Goal: Transaction & Acquisition: Download file/media

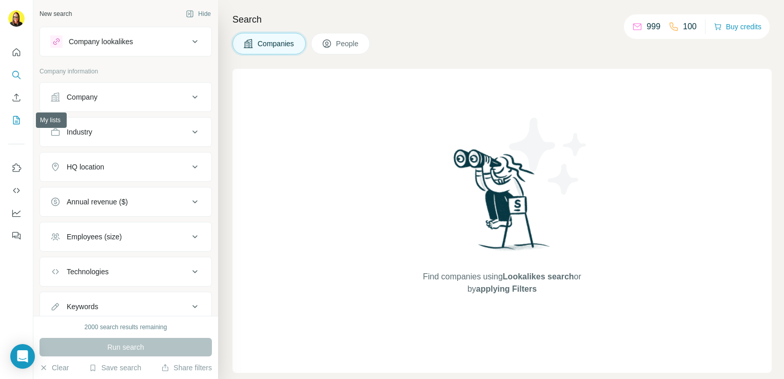
click at [12, 120] on icon "My lists" at bounding box center [16, 120] width 10 height 10
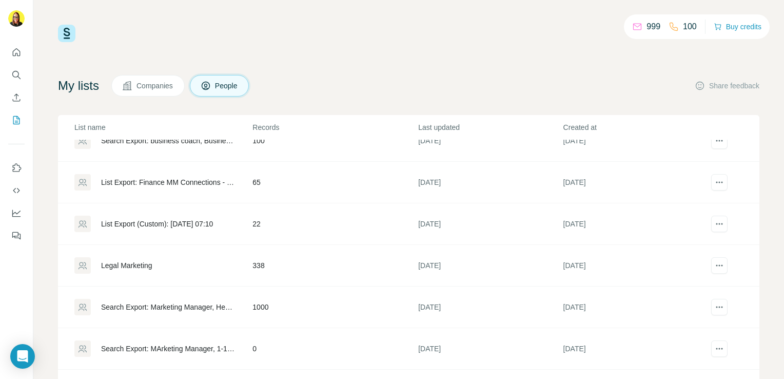
scroll to position [162, 0]
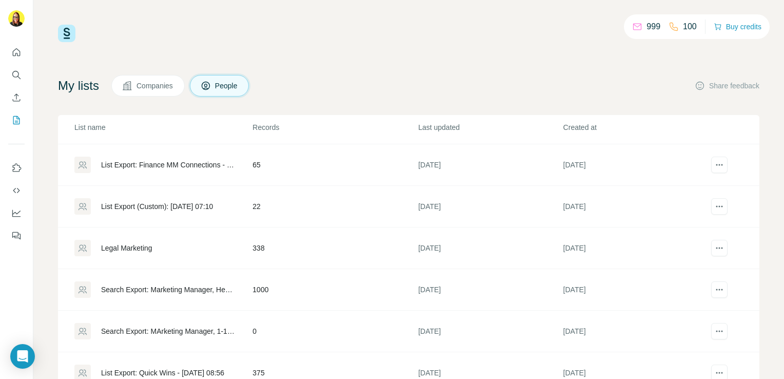
click at [218, 287] on div "Search Export: Marketing Manager, Head of Marketing, Marketing Director, 1st de…" at bounding box center [168, 289] width 134 height 10
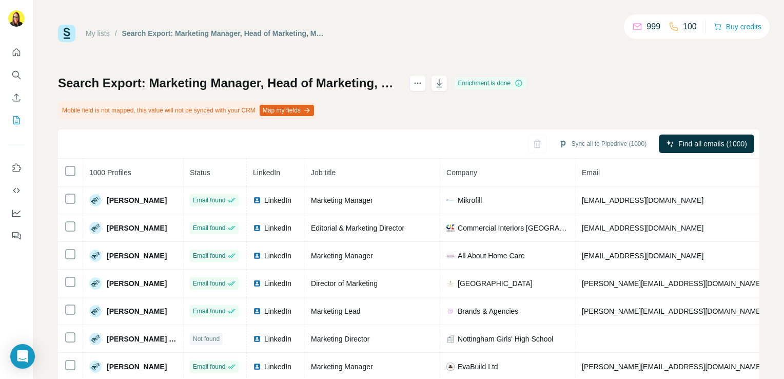
click at [622, 76] on div "Search Export: Marketing Manager, Head of Marketing, Marketing Director, 1st de…" at bounding box center [409, 252] width 702 height 355
click at [423, 85] on icon "actions" at bounding box center [418, 83] width 10 height 10
click at [400, 89] on h1 "Search Export: Marketing Manager, Head of Marketing, Marketing Director, 1st de…" at bounding box center [229, 83] width 342 height 16
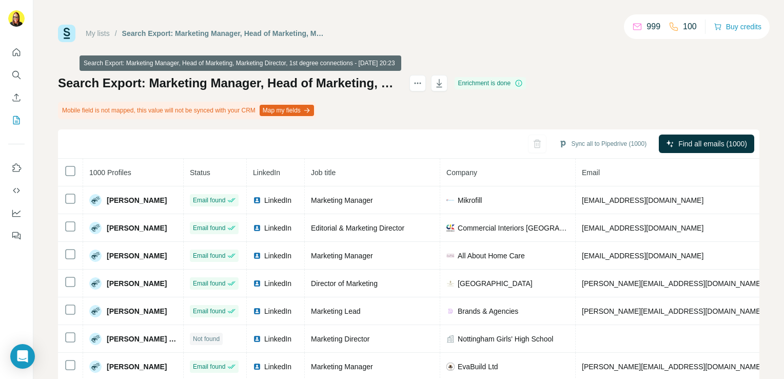
click at [400, 88] on h1 "Search Export: Marketing Manager, Head of Marketing, Marketing Director, 1st de…" at bounding box center [229, 83] width 342 height 16
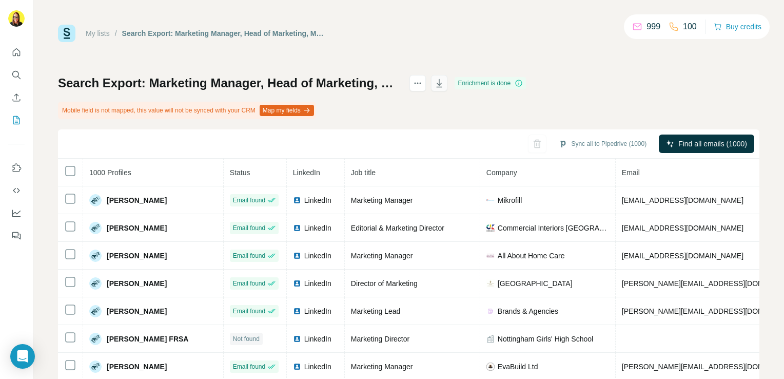
click at [444, 83] on icon "button" at bounding box center [439, 83] width 10 height 10
click at [743, 51] on div "My lists / Search Export: Marketing Manager, Head of Marketing, Marketing Direc…" at bounding box center [409, 227] width 702 height 405
click at [16, 125] on icon "My lists" at bounding box center [16, 120] width 10 height 10
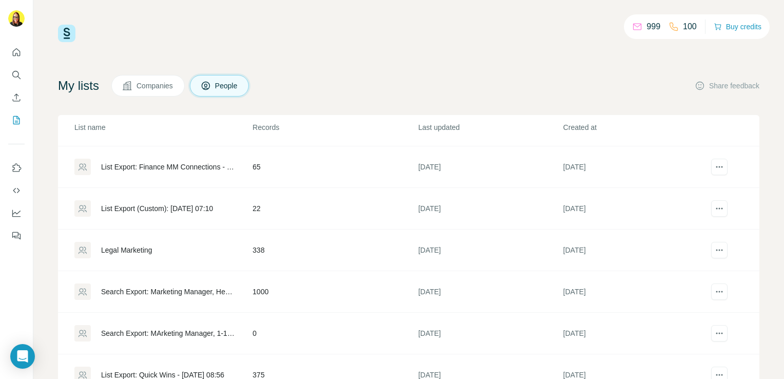
scroll to position [160, 0]
click at [714, 249] on icon "actions" at bounding box center [719, 250] width 10 height 10
click at [694, 269] on span "Download list as CSV" at bounding box center [661, 269] width 69 height 10
click at [141, 247] on div "Legal Marketing" at bounding box center [126, 250] width 51 height 10
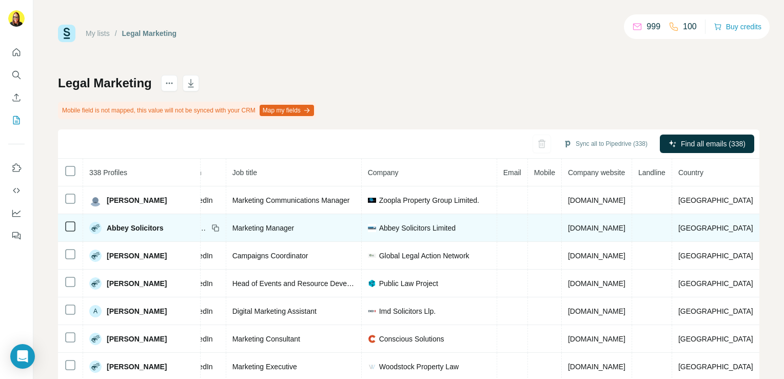
scroll to position [0, 127]
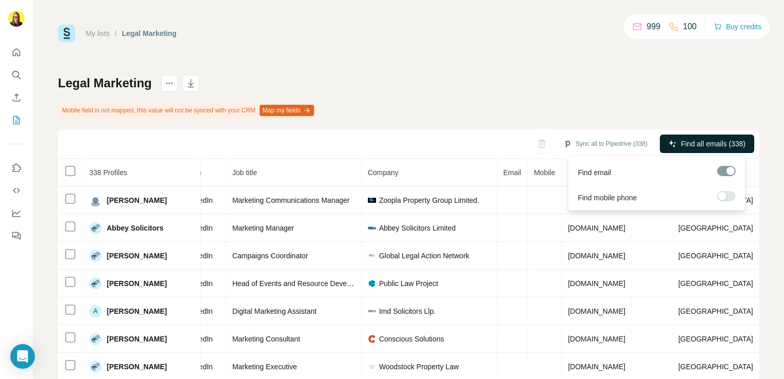
click at [688, 137] on button "Find all emails (338)" at bounding box center [707, 143] width 94 height 18
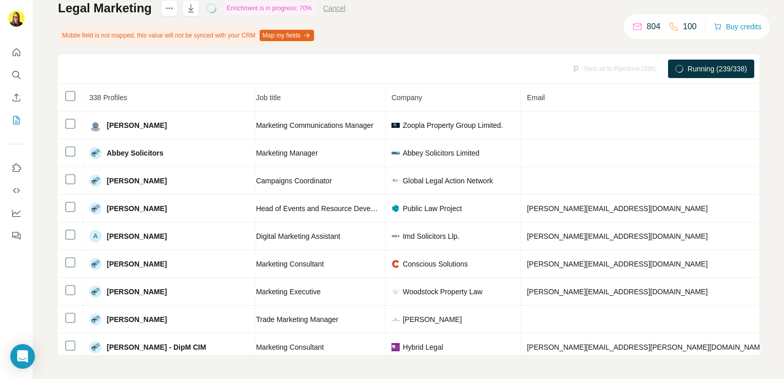
scroll to position [0, 0]
